Goal: Feedback & Contribution: Submit feedback/report problem

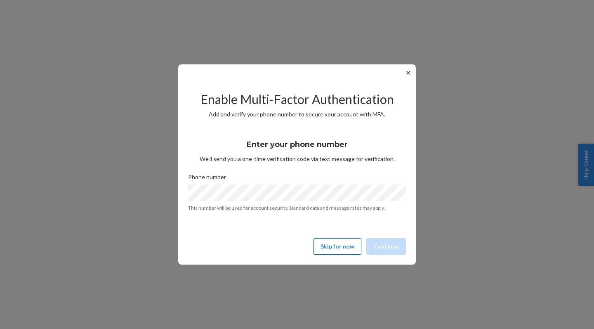
click at [336, 246] on button "Skip for now" at bounding box center [338, 246] width 48 height 17
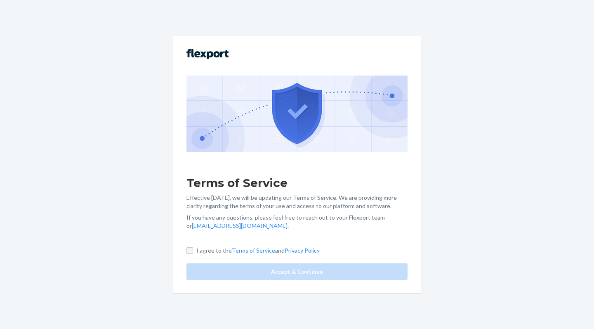
click at [190, 251] on input "I agree to the Terms of Service and Privacy Policy" at bounding box center [190, 250] width 7 height 7
checkbox input "true"
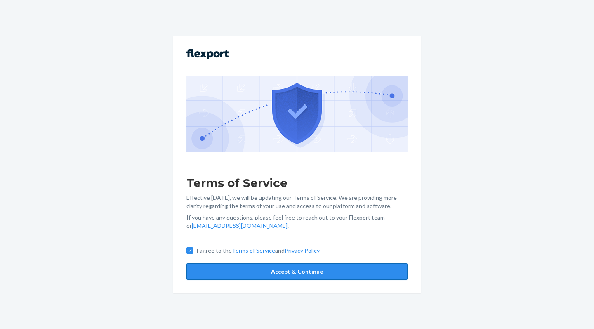
click at [255, 273] on button "Accept & Continue" at bounding box center [297, 271] width 221 height 17
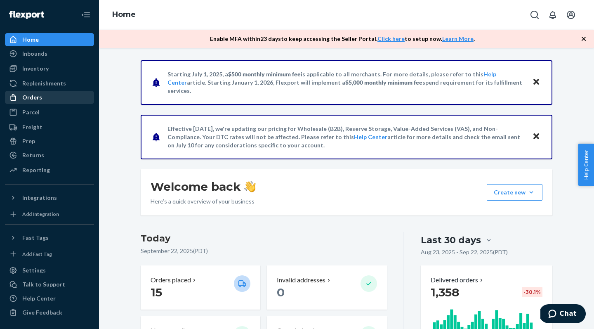
click at [38, 97] on div "Orders" at bounding box center [32, 97] width 20 height 8
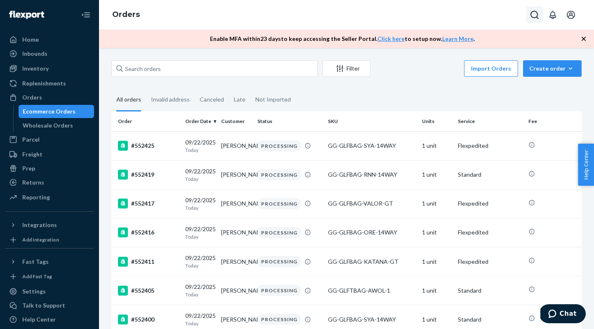
click at [534, 15] on icon "Open Search Box" at bounding box center [535, 15] width 10 height 10
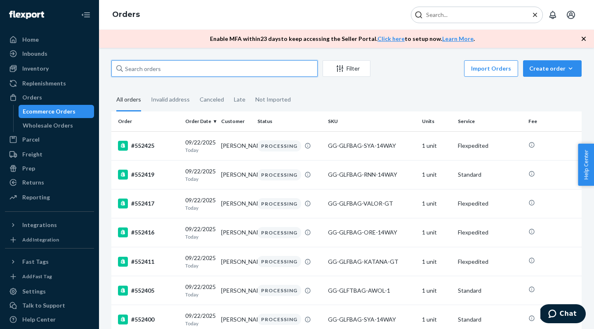
click at [237, 66] on input "text" at bounding box center [214, 68] width 206 height 17
paste input "551640"
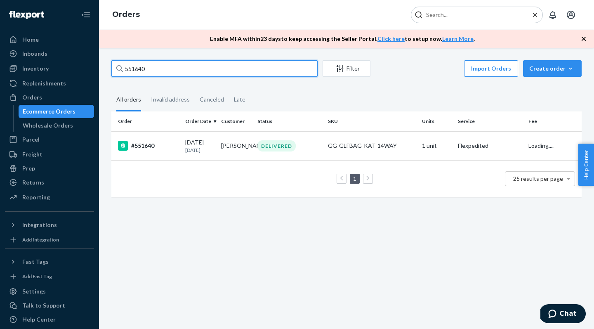
type input "551640"
click at [314, 147] on div "DELIVERED" at bounding box center [289, 145] width 67 height 11
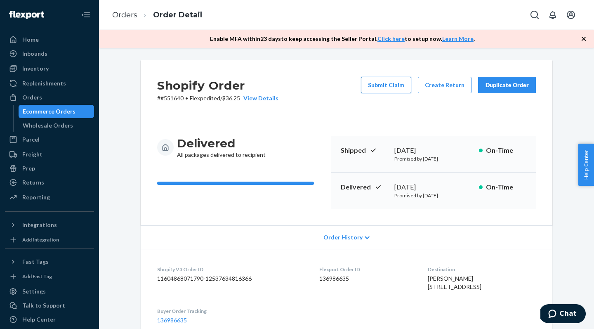
click at [398, 86] on button "Submit Claim" at bounding box center [386, 85] width 50 height 17
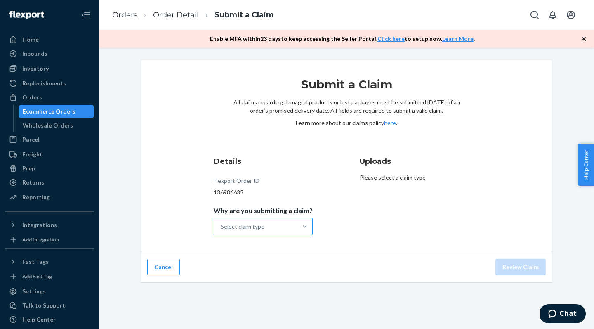
click at [290, 223] on div "Select claim type" at bounding box center [255, 226] width 83 height 17
click at [222, 223] on input "Why are you submitting a claim? Select claim type" at bounding box center [221, 226] width 1 height 8
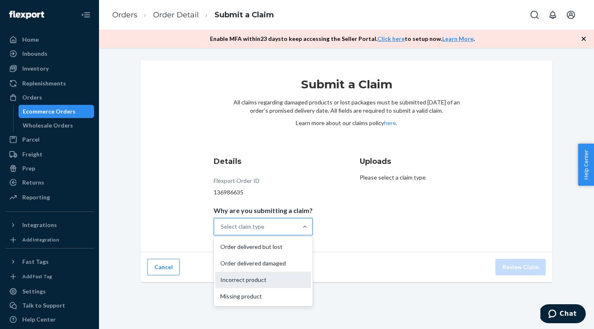
click at [266, 283] on div "Incorrect product" at bounding box center [263, 280] width 96 height 17
click at [222, 231] on input "Why are you submitting a claim? option Incorrect product focused, 3 of 4. 4 res…" at bounding box center [221, 226] width 1 height 8
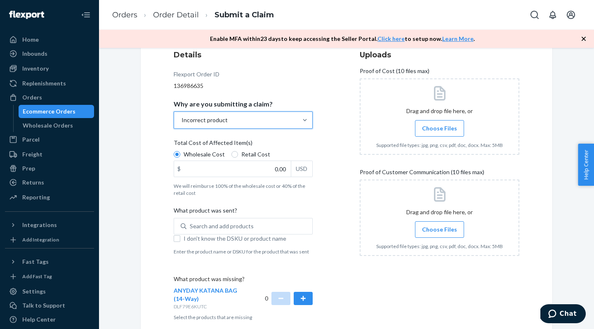
scroll to position [114, 0]
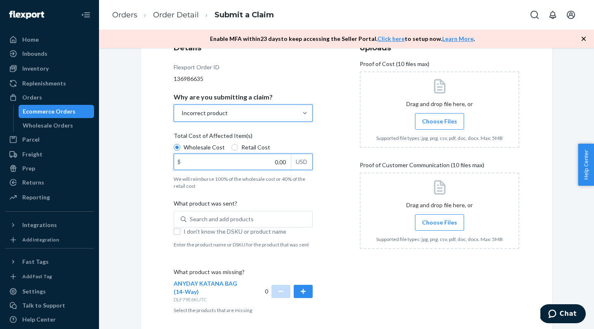
click at [237, 163] on input "0.00" at bounding box center [232, 162] width 117 height 16
type input "175.00"
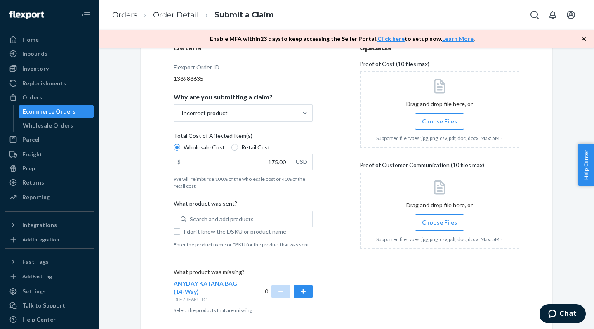
click at [265, 211] on div "What product was sent?" at bounding box center [243, 205] width 139 height 12
click at [191, 215] on input "Search and add products" at bounding box center [190, 219] width 1 height 8
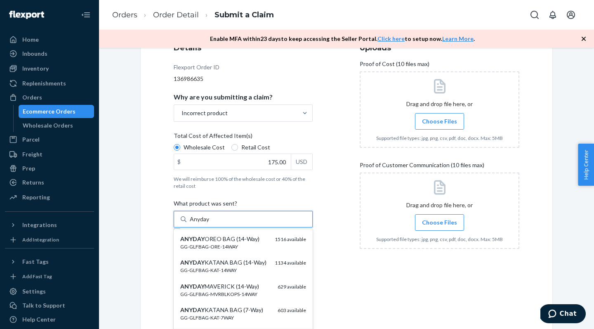
type input "Anyday"
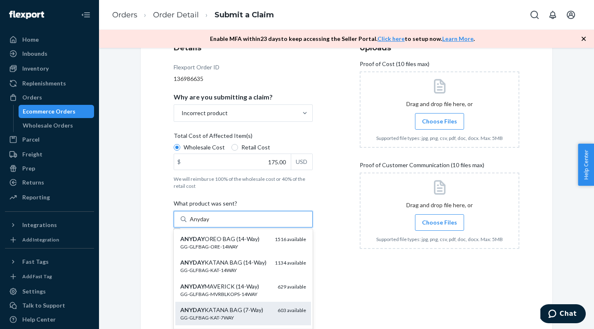
click at [239, 310] on div "ANYDAY KATANA BAG (7-Way)" at bounding box center [225, 310] width 91 height 8
click at [211, 223] on input "Anyday" at bounding box center [200, 219] width 21 height 8
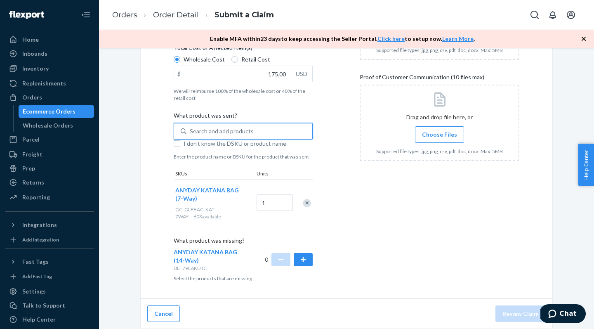
scroll to position [201, 0]
click at [307, 262] on button "button" at bounding box center [303, 259] width 19 height 13
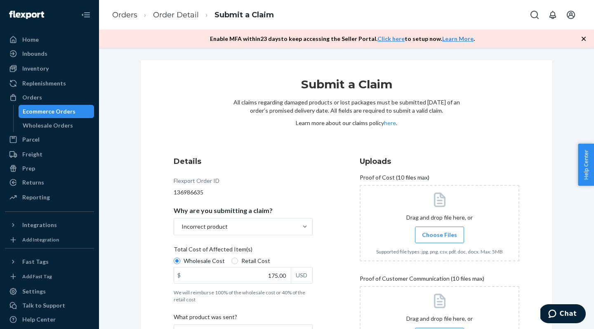
scroll to position [0, 0]
click at [443, 239] on label "Choose Files" at bounding box center [439, 235] width 49 height 17
click at [440, 239] on input "Choose Files" at bounding box center [440, 234] width 0 height 9
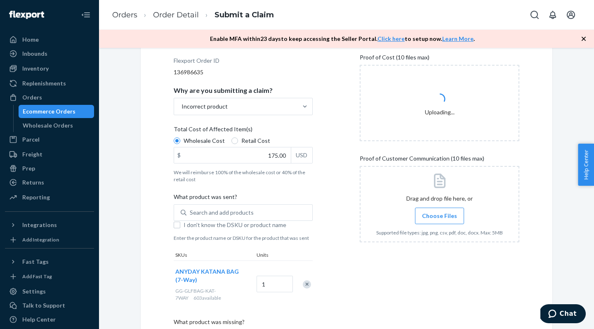
scroll to position [124, 0]
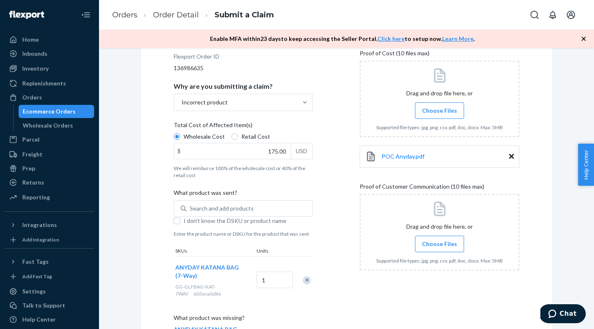
click at [440, 248] on input "Choose Files" at bounding box center [440, 243] width 0 height 9
click at [437, 248] on label "Choose Files" at bounding box center [439, 244] width 49 height 17
click at [440, 248] on input "Choose Files" at bounding box center [440, 243] width 0 height 9
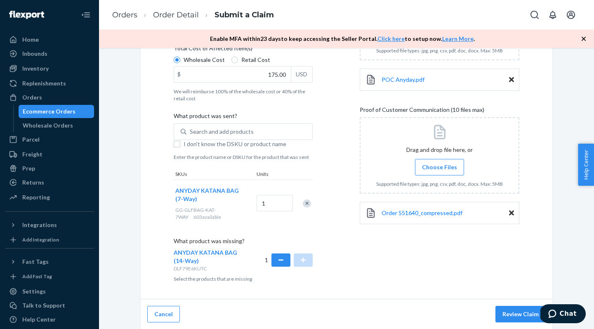
scroll to position [0, 0]
click at [506, 314] on button "Review Claim" at bounding box center [521, 314] width 50 height 17
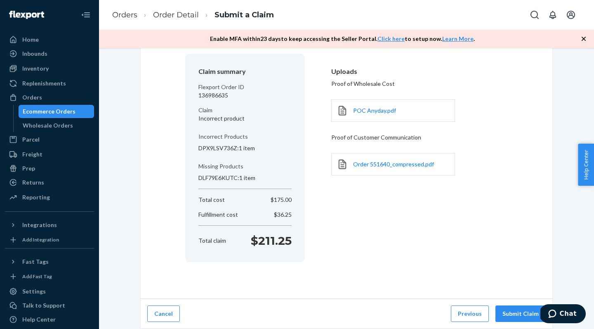
scroll to position [64, 0]
click at [518, 314] on button "Submit Claim" at bounding box center [521, 314] width 50 height 17
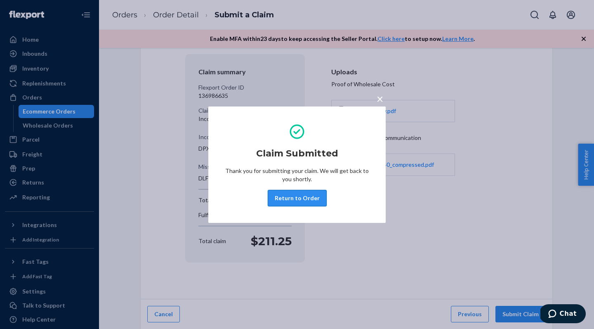
click at [301, 198] on button "Return to Order" at bounding box center [297, 198] width 59 height 17
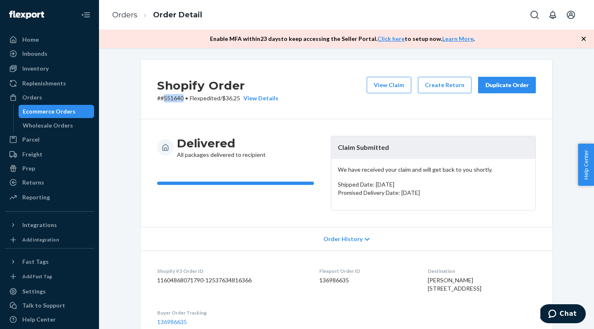
drag, startPoint x: 183, startPoint y: 97, endPoint x: 165, endPoint y: 97, distance: 18.2
click at [165, 97] on p "# #551640 • Flexpedited / $36.25 View Details" at bounding box center [217, 98] width 121 height 8
copy p "551640"
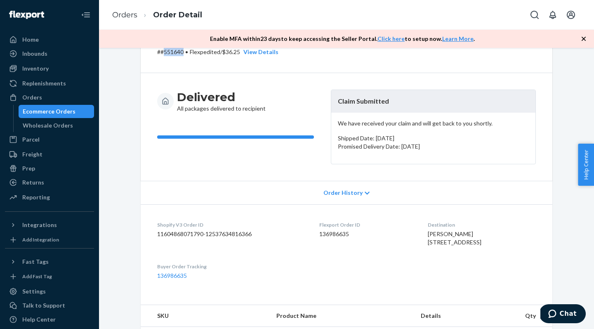
scroll to position [66, 0]
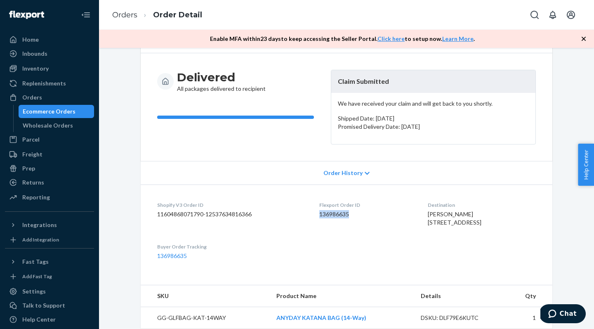
drag, startPoint x: 348, startPoint y: 213, endPoint x: 315, endPoint y: 212, distance: 33.0
click at [319, 212] on dd "136986635" at bounding box center [366, 214] width 95 height 8
copy dd "136986635"
